Goal: Information Seeking & Learning: Learn about a topic

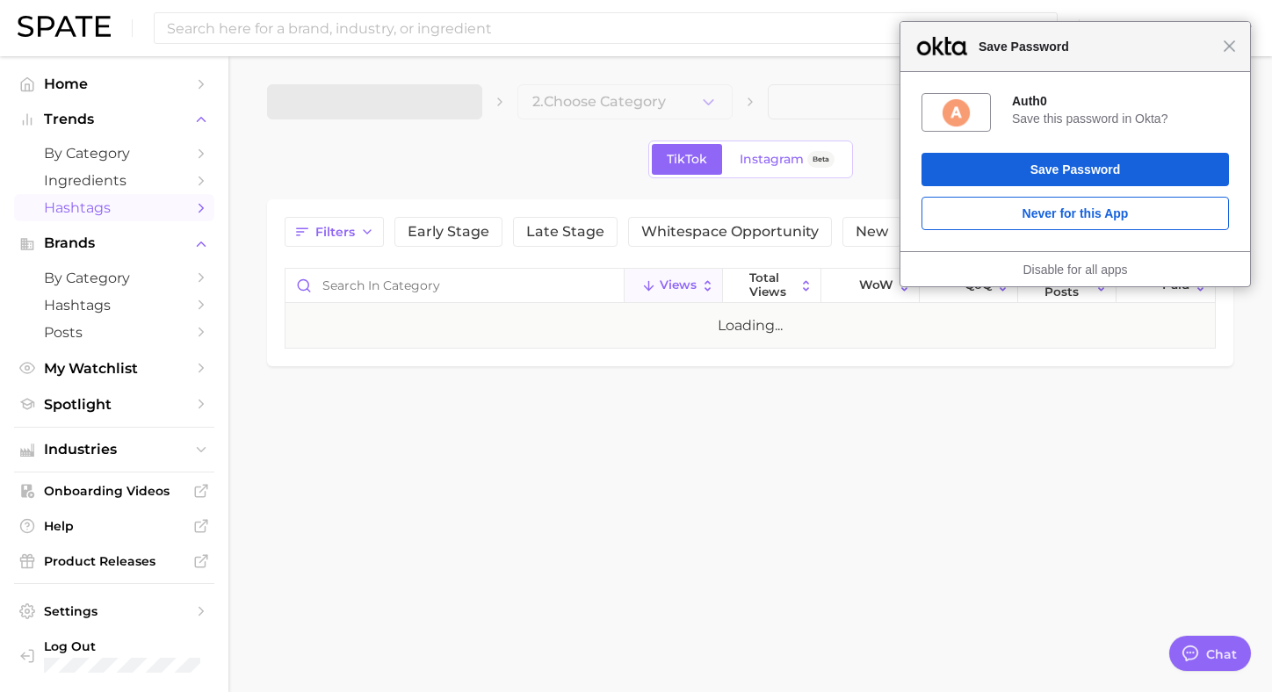
type textarea "x"
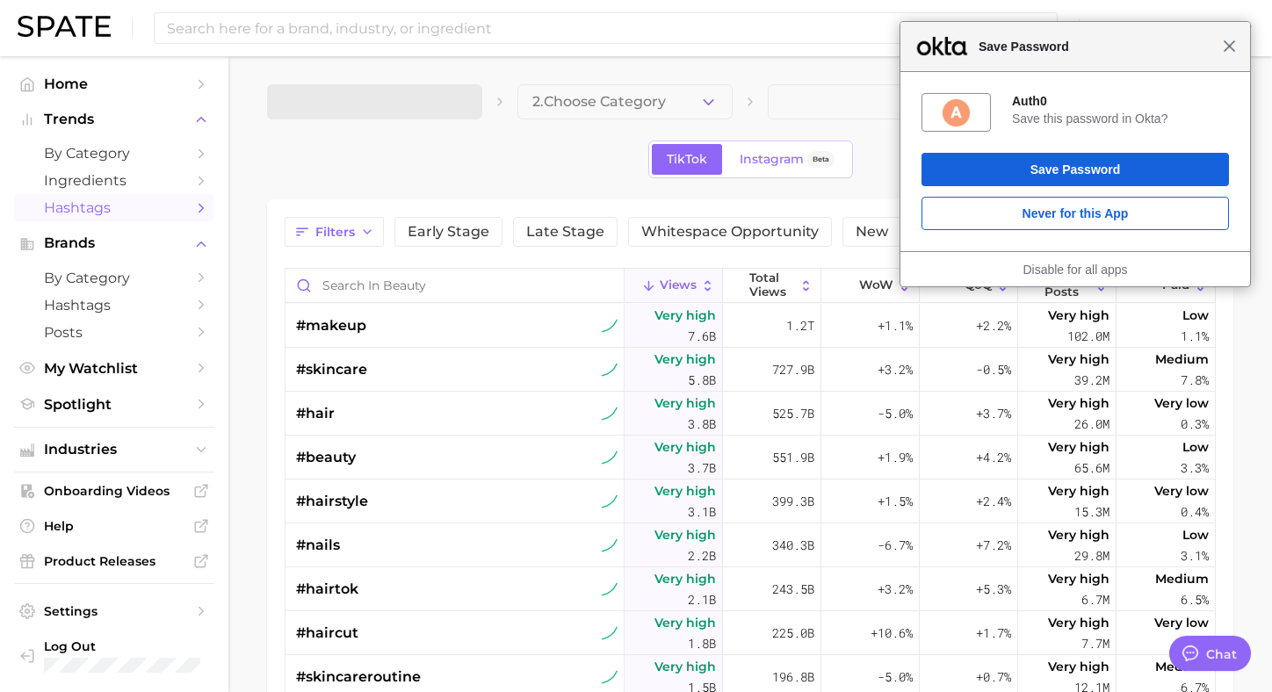
click at [1233, 50] on span "Close" at bounding box center [1229, 46] width 13 height 13
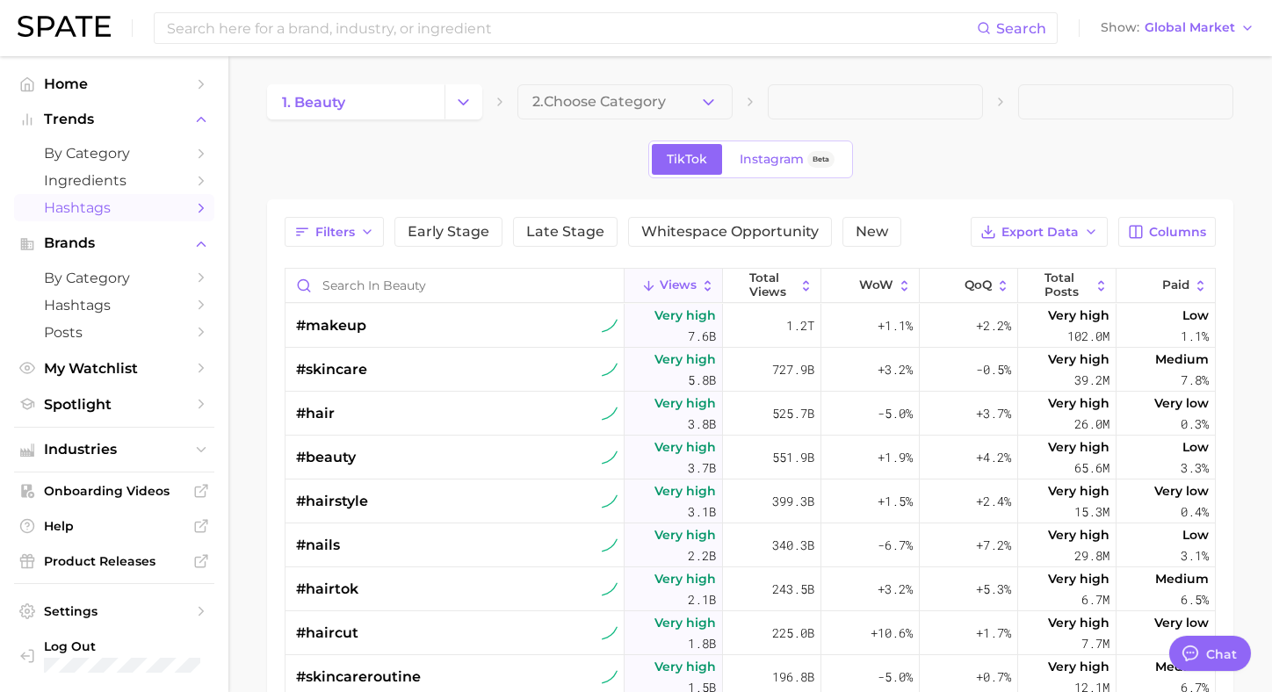
click at [84, 216] on span "Hashtags" at bounding box center [114, 207] width 141 height 17
click at [578, 92] on button "2. Choose Category" at bounding box center [624, 101] width 215 height 35
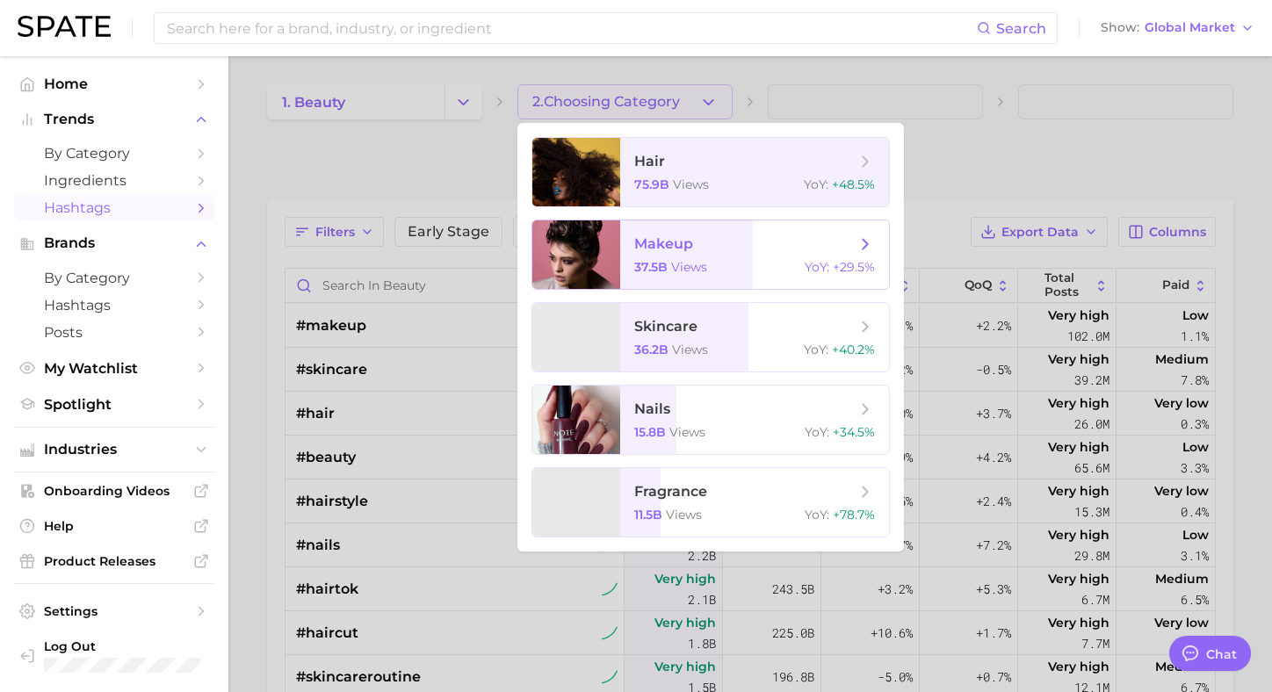
click at [623, 270] on span "makeup 37.5b views YoY : +29.5%" at bounding box center [754, 254] width 269 height 69
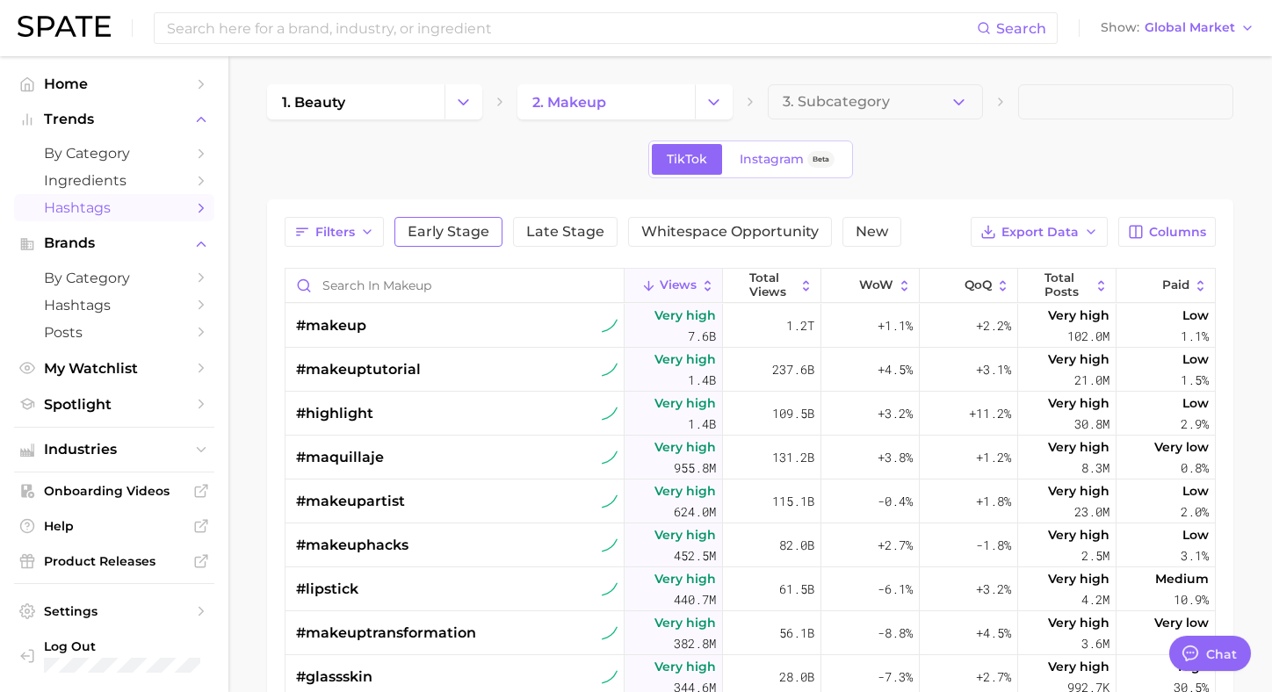
click at [456, 225] on span "Early Stage" at bounding box center [449, 232] width 82 height 14
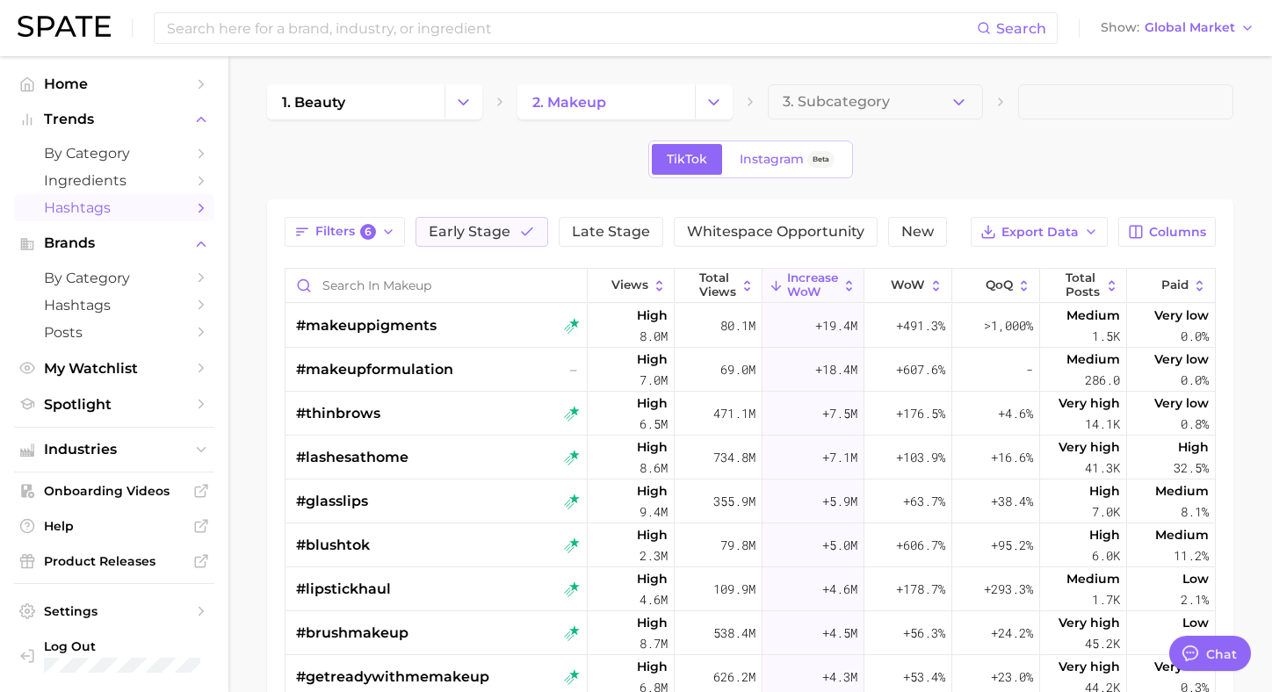
click at [252, 289] on main "1. beauty 2. makeup 3. Subcategory TikTok Instagram Beta Filters 6 Early Stage …" at bounding box center [750, 560] width 1044 height 1009
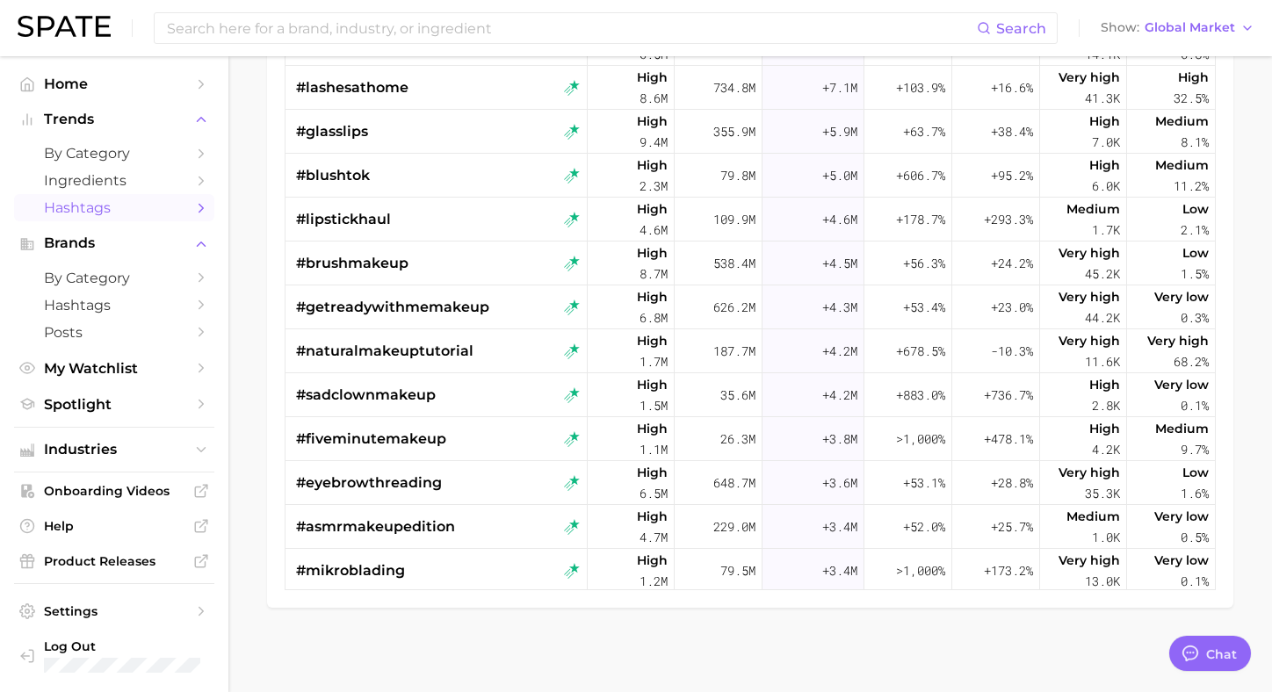
scroll to position [373, 0]
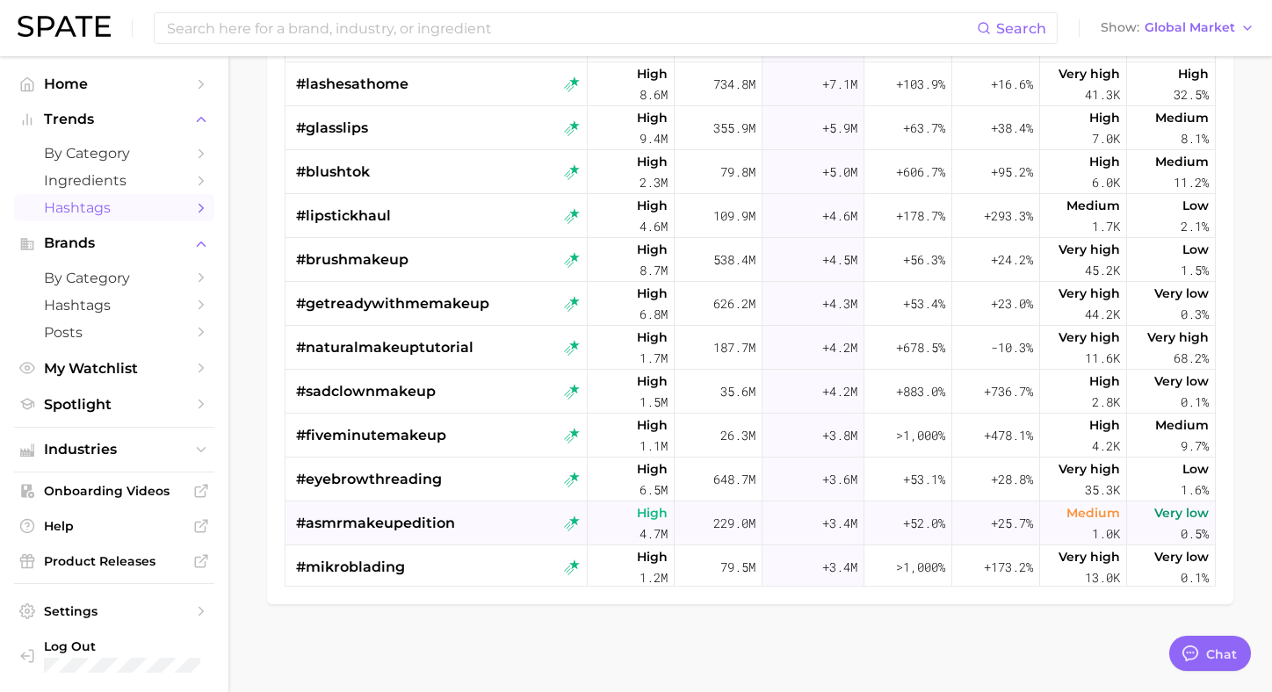
click at [443, 523] on span "#asmrmakeupedition" at bounding box center [375, 523] width 159 height 21
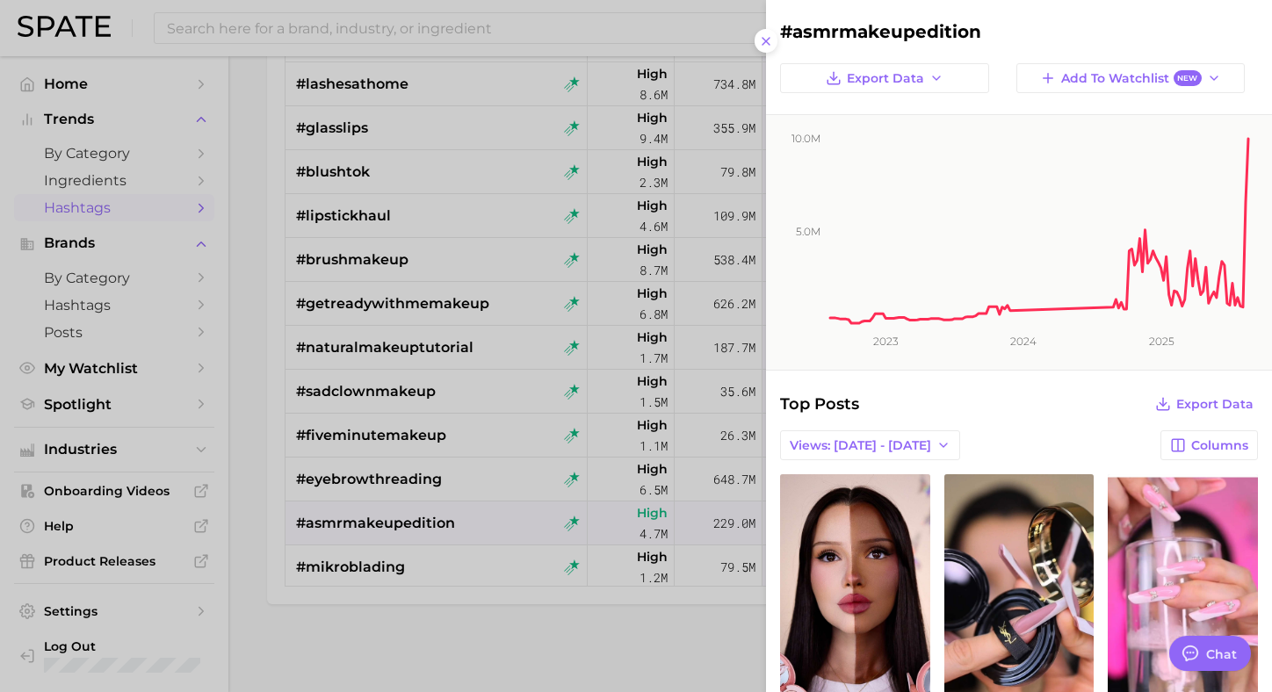
scroll to position [200, 0]
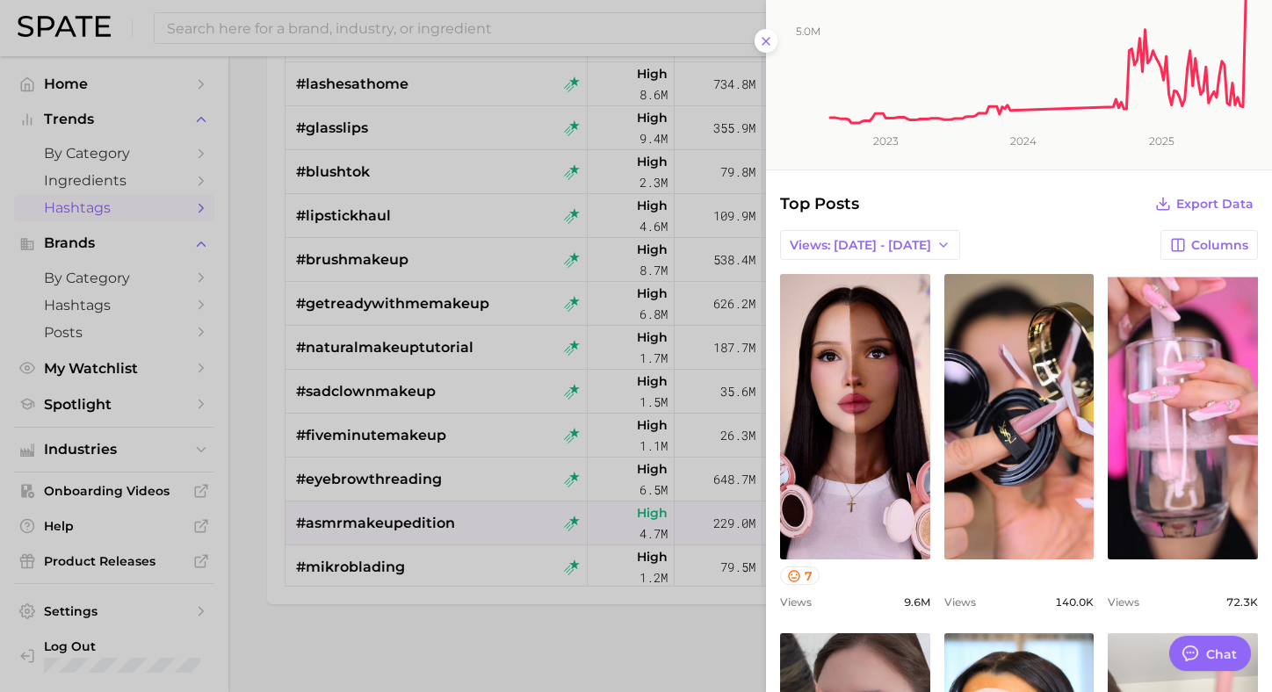
click at [478, 531] on div at bounding box center [636, 346] width 1272 height 692
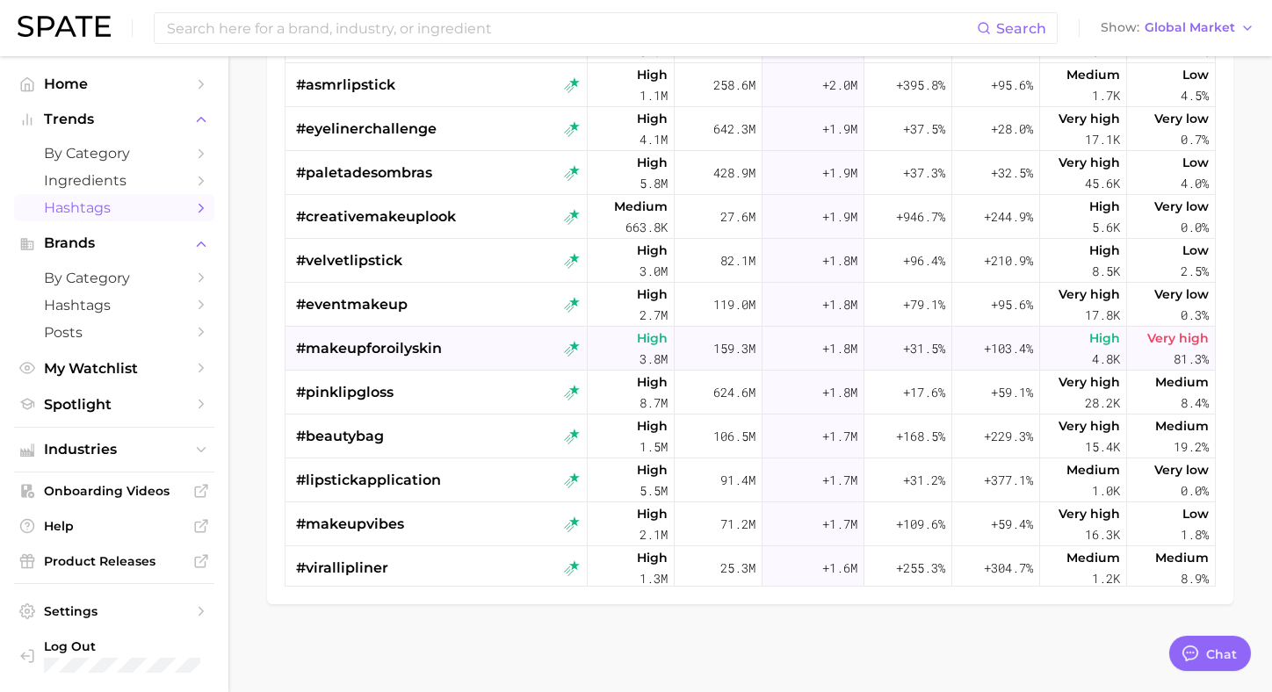
scroll to position [1460, 0]
